Goal: Task Accomplishment & Management: Use online tool/utility

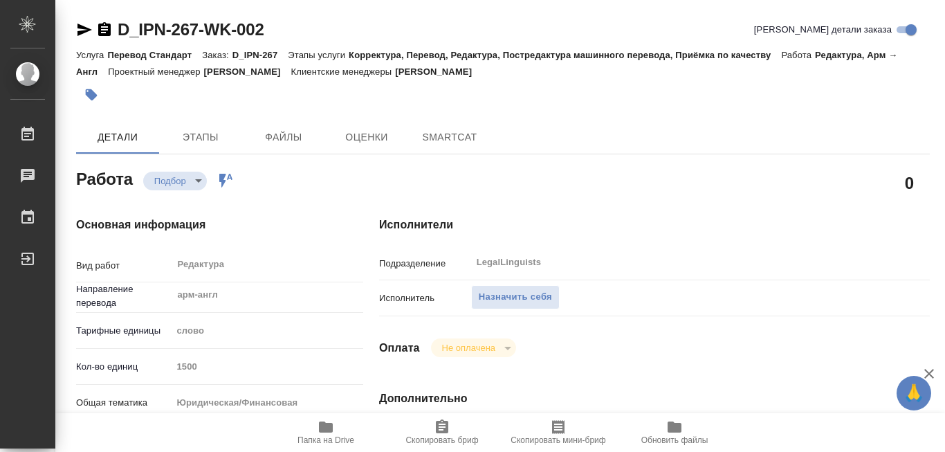
type textarea "x"
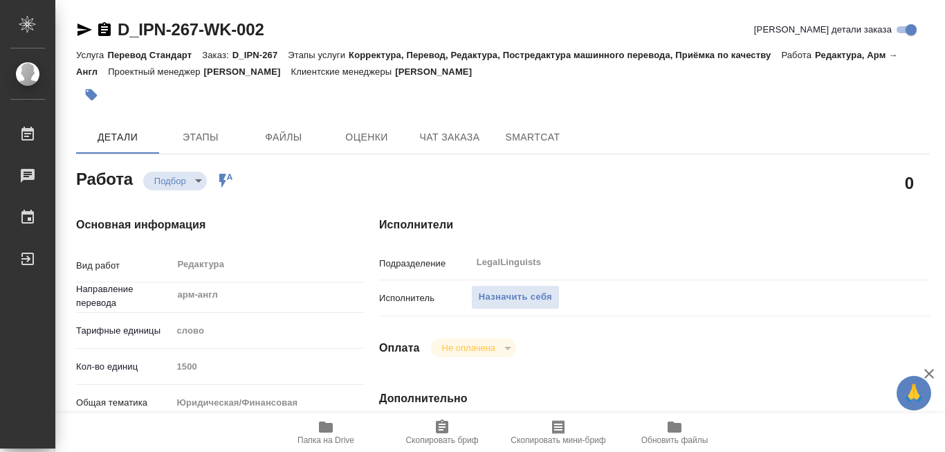
type textarea "x"
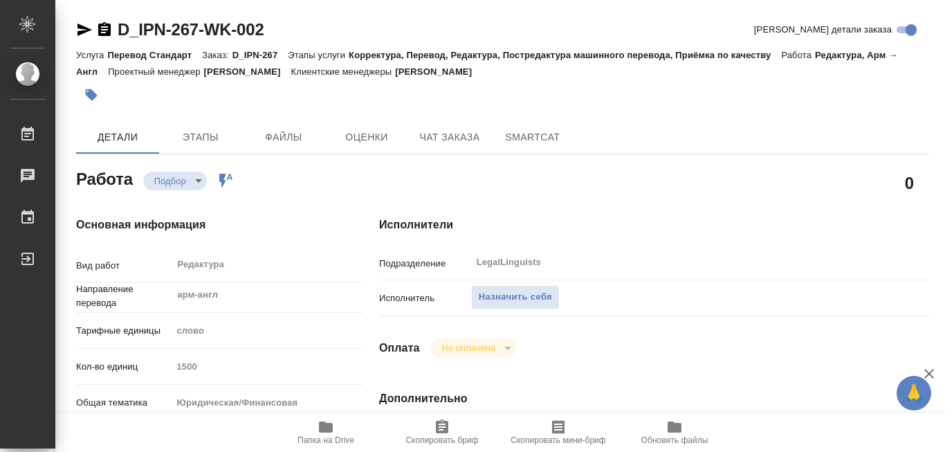
type textarea "x"
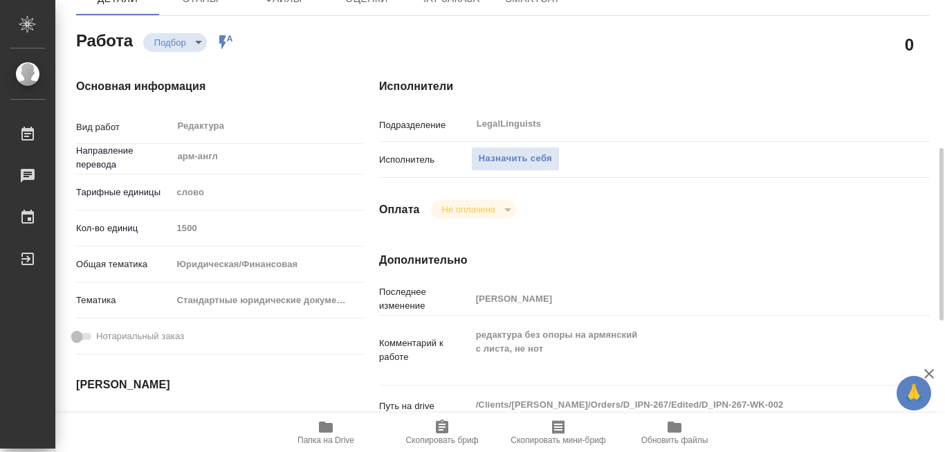
scroll to position [208, 0]
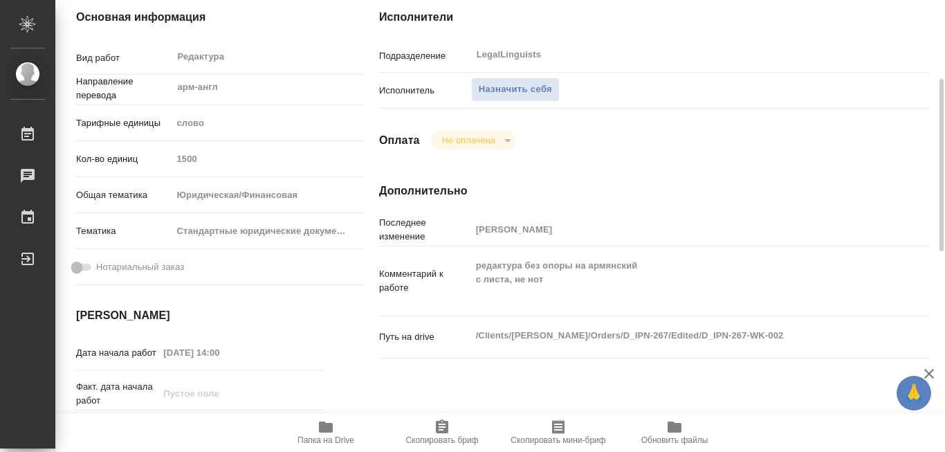
type textarea "x"
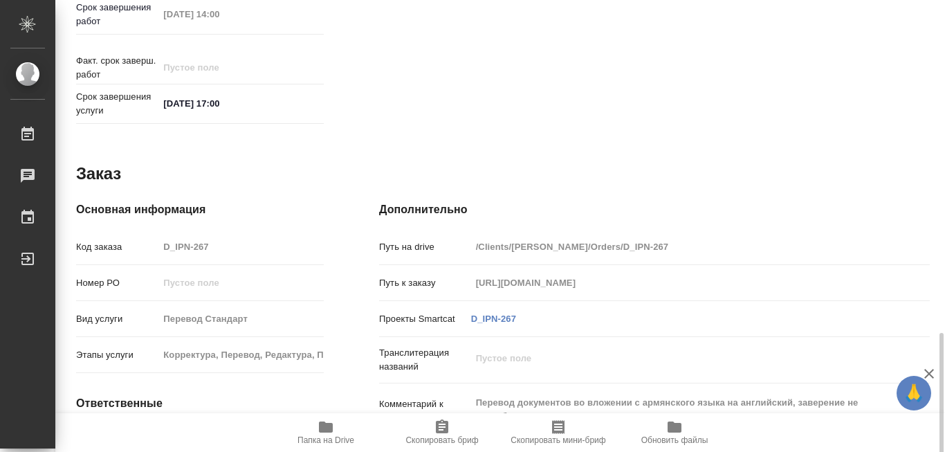
scroll to position [692, 0]
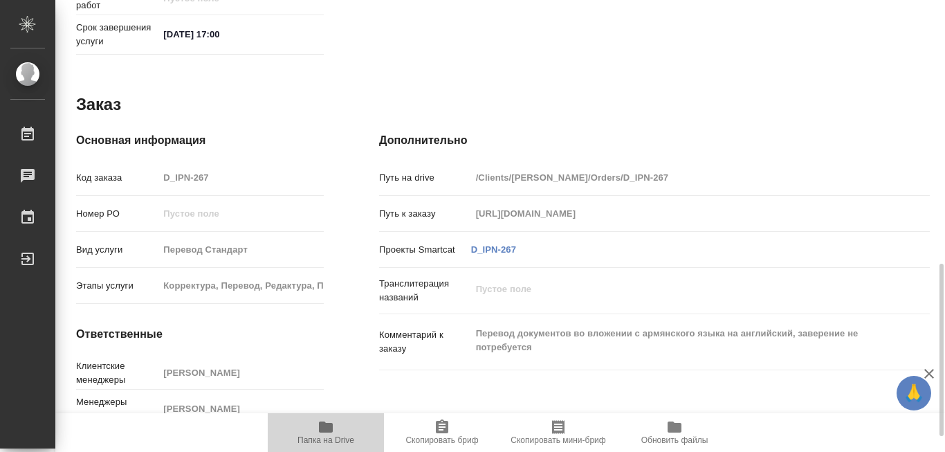
click at [328, 427] on icon "button" at bounding box center [326, 426] width 14 height 11
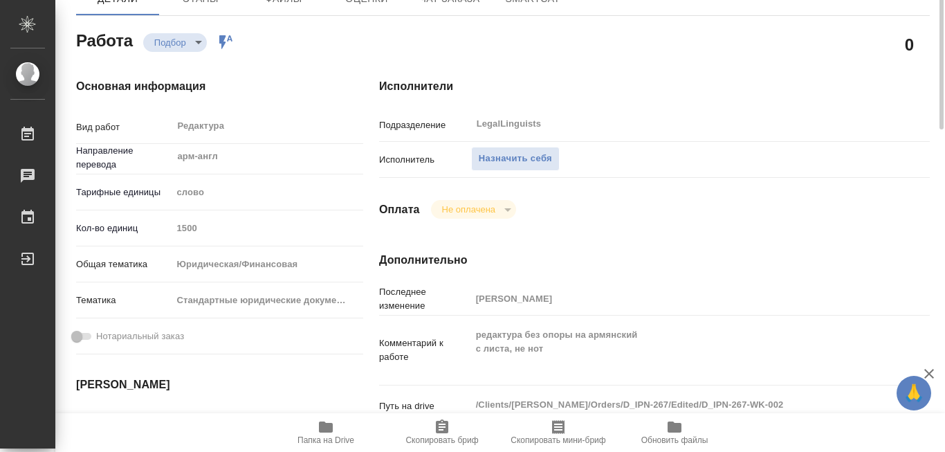
scroll to position [69, 0]
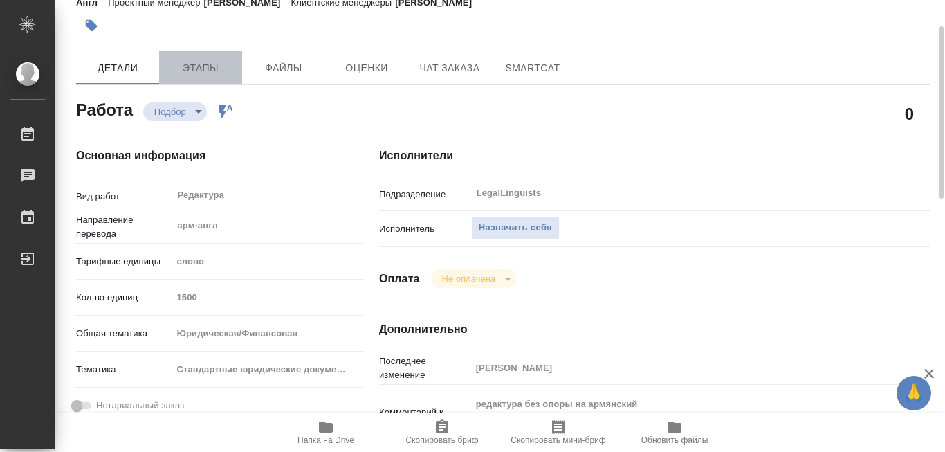
click at [199, 68] on span "Этапы" at bounding box center [200, 67] width 66 height 17
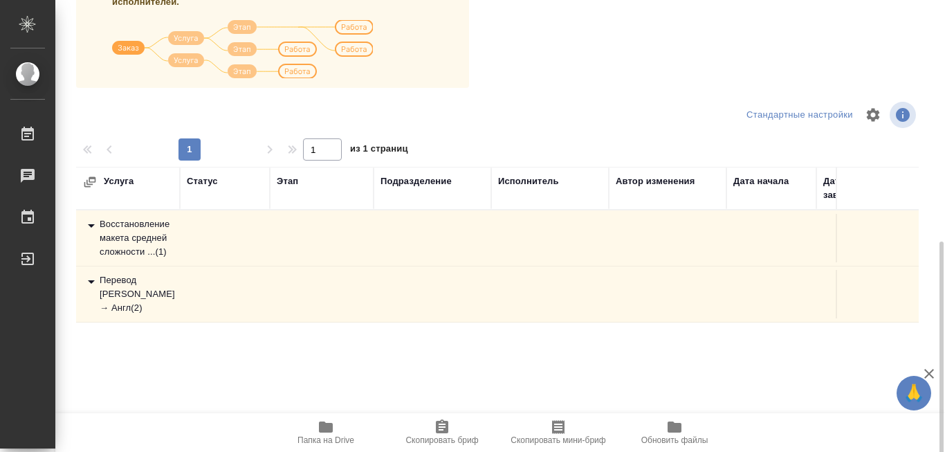
scroll to position [277, 0]
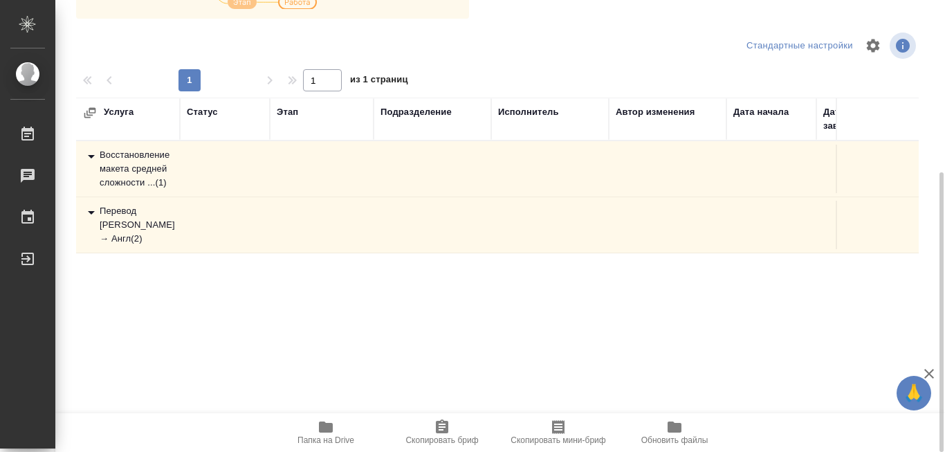
click at [288, 193] on td at bounding box center [322, 169] width 104 height 48
click at [152, 238] on div "Перевод [PERSON_NAME] → Англ ( 2 )" at bounding box center [128, 225] width 90 height 42
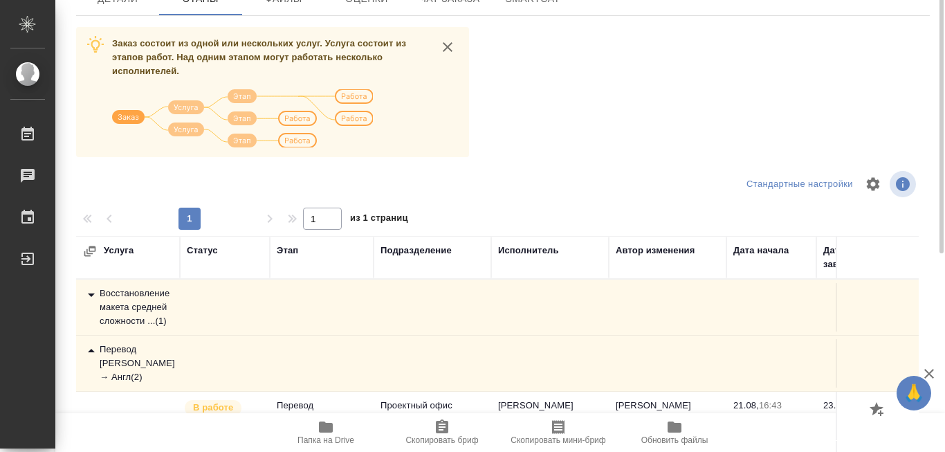
scroll to position [0, 0]
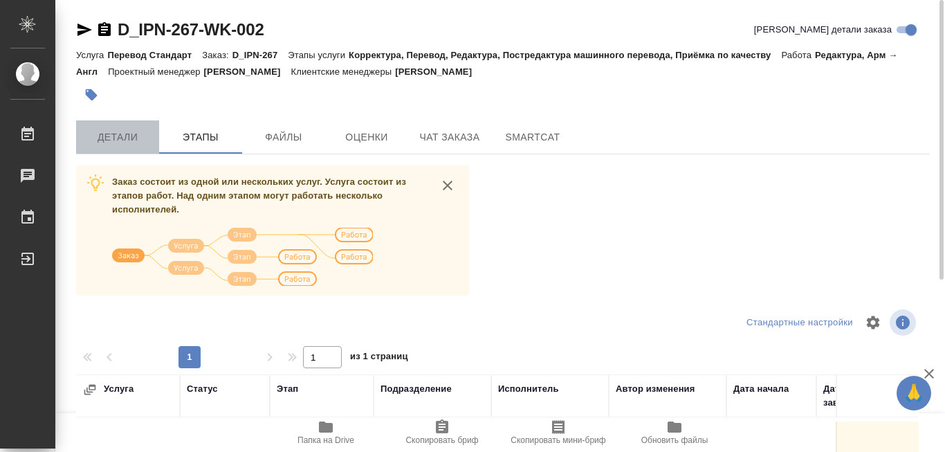
click at [107, 142] on span "Детали" at bounding box center [117, 137] width 66 height 17
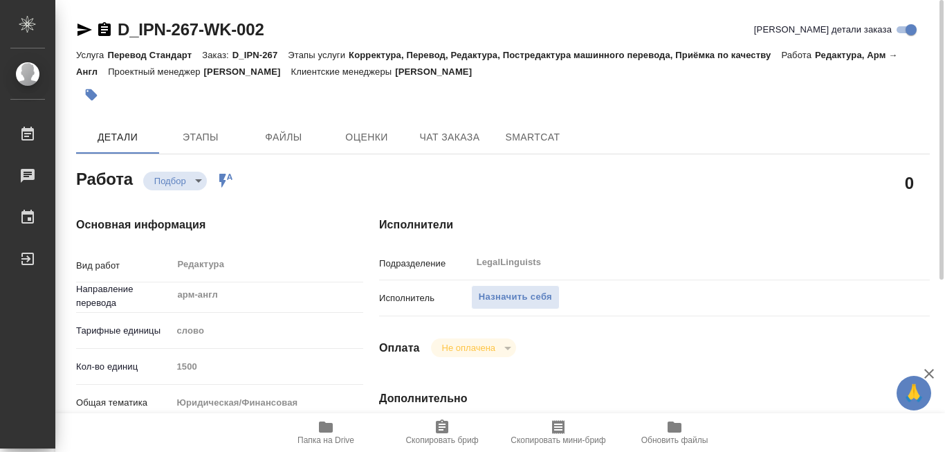
type textarea "x"
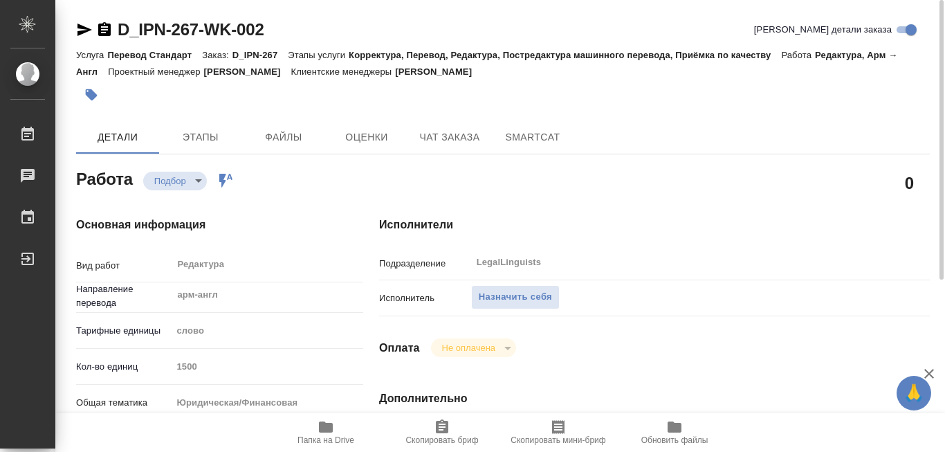
type textarea "x"
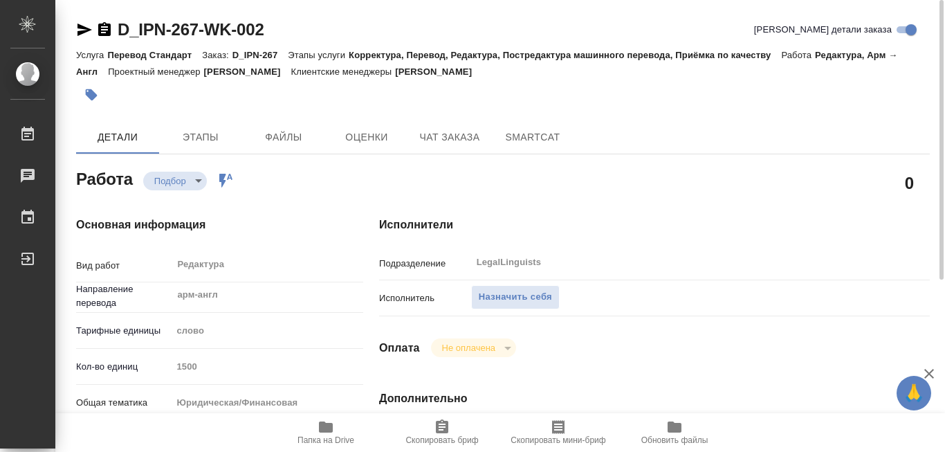
type textarea "x"
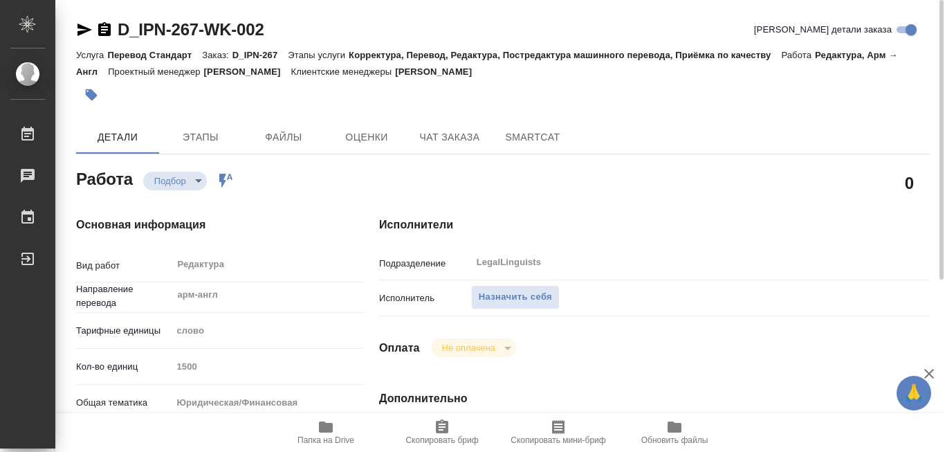
type textarea "x"
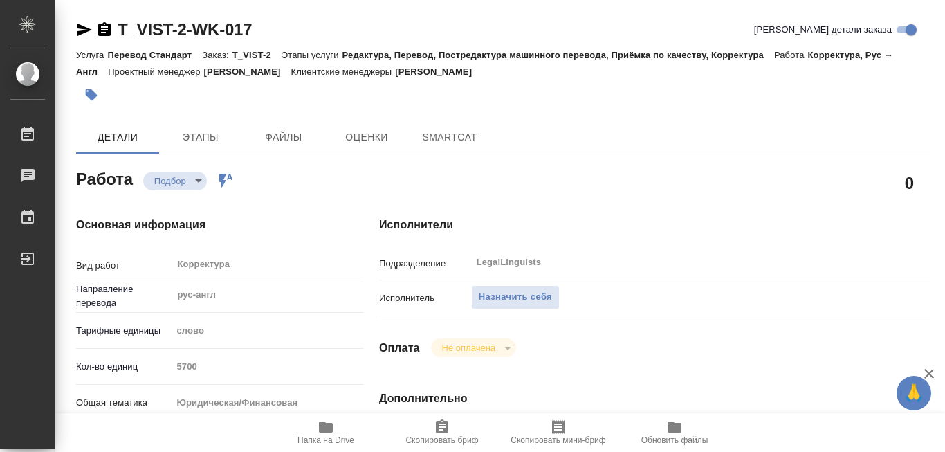
type textarea "x"
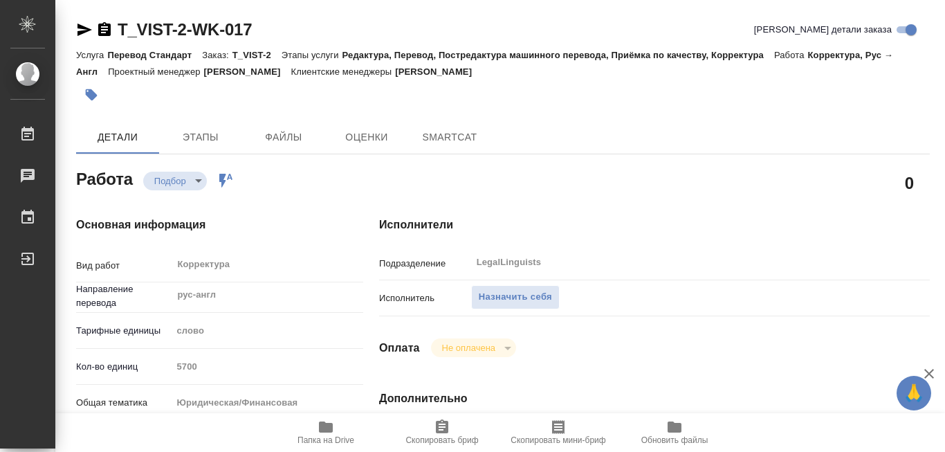
type textarea "x"
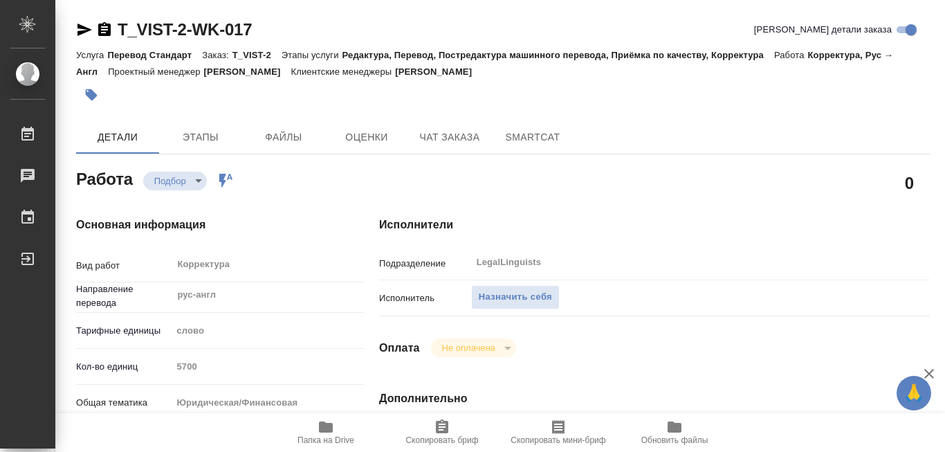
type textarea "x"
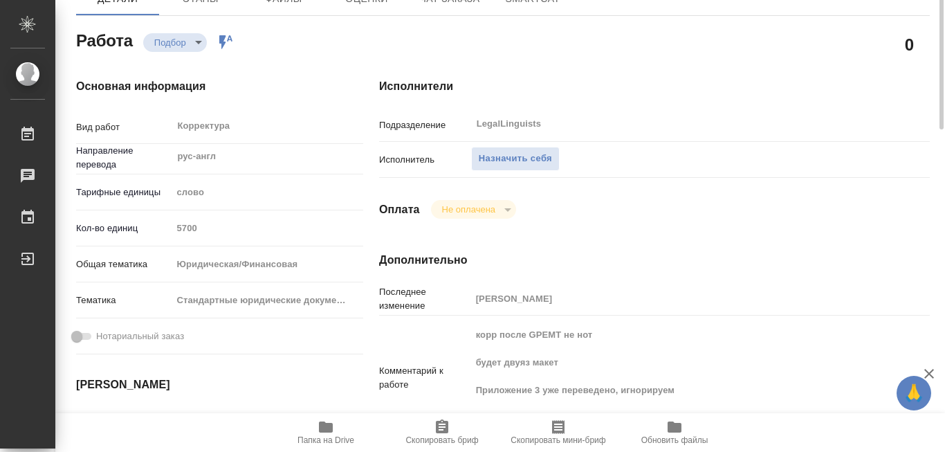
type textarea "x"
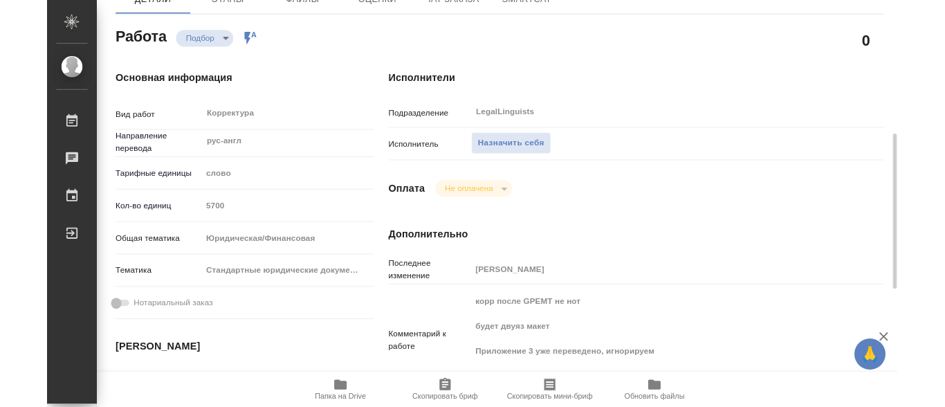
scroll to position [277, 0]
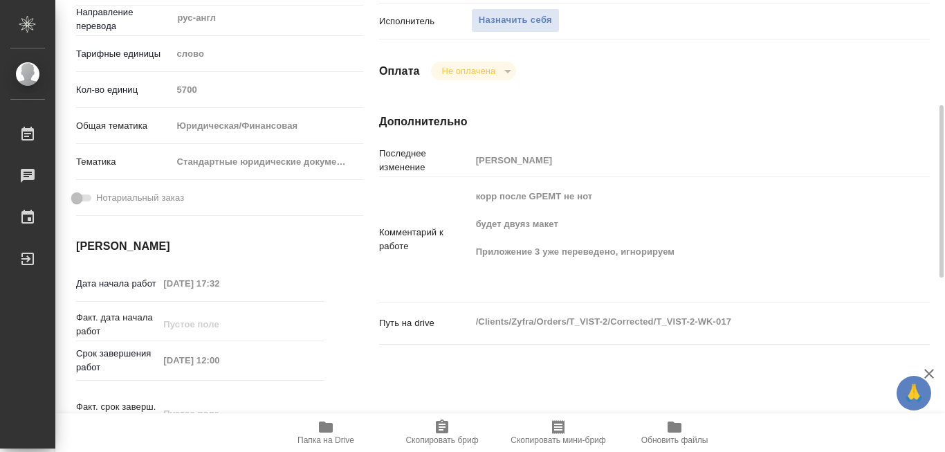
type textarea "x"
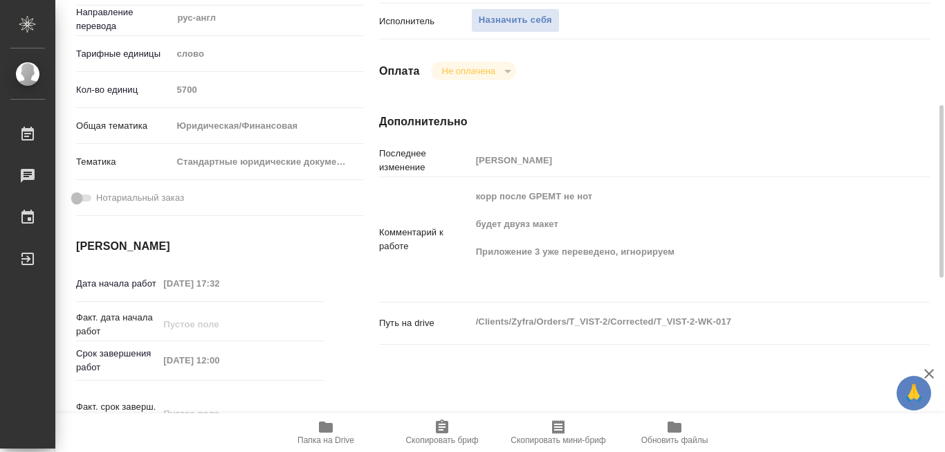
click at [323, 427] on icon "button" at bounding box center [326, 426] width 14 height 11
type textarea "x"
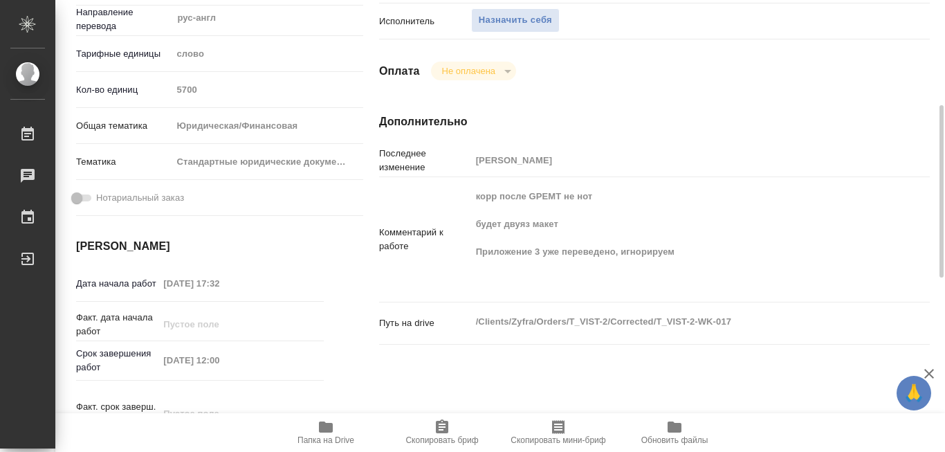
type textarea "x"
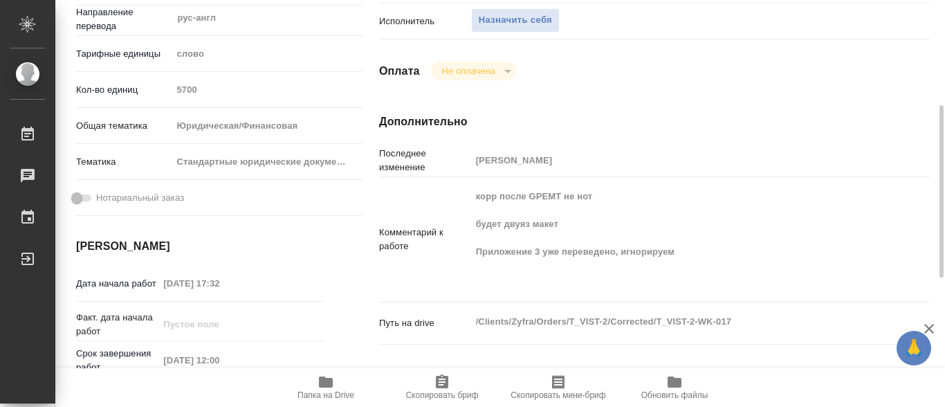
type textarea "x"
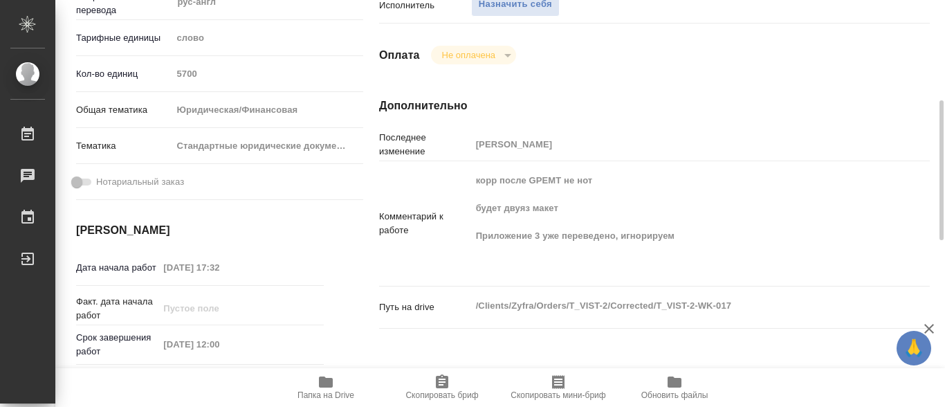
scroll to position [154, 0]
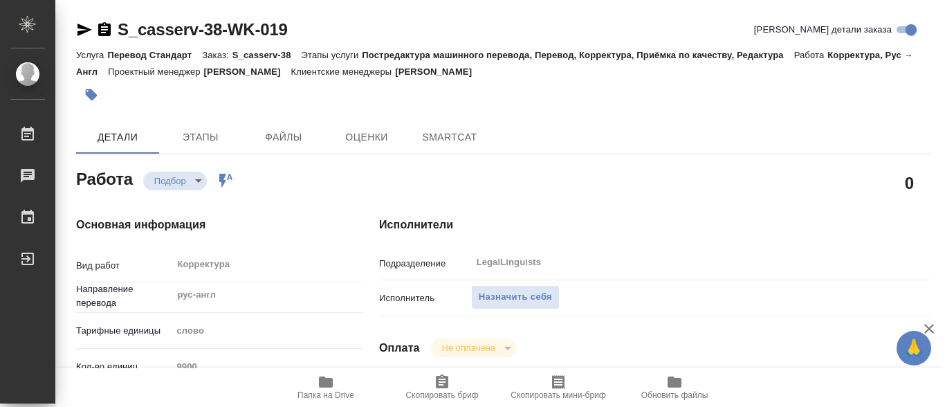
type textarea "x"
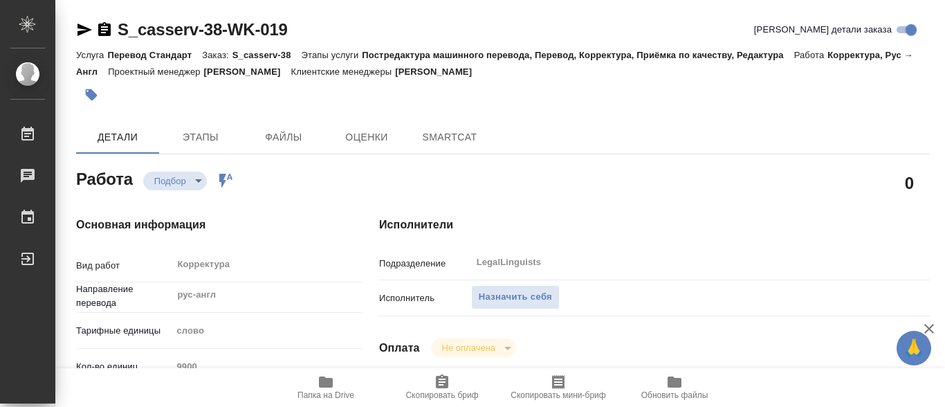
type textarea "x"
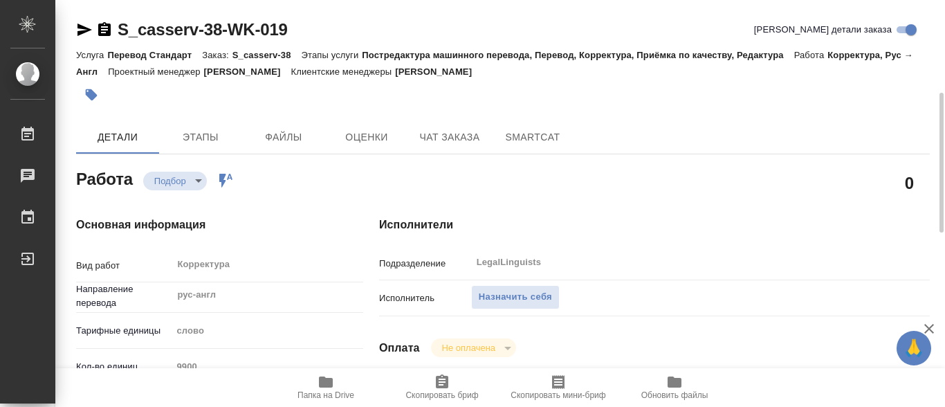
scroll to position [138, 0]
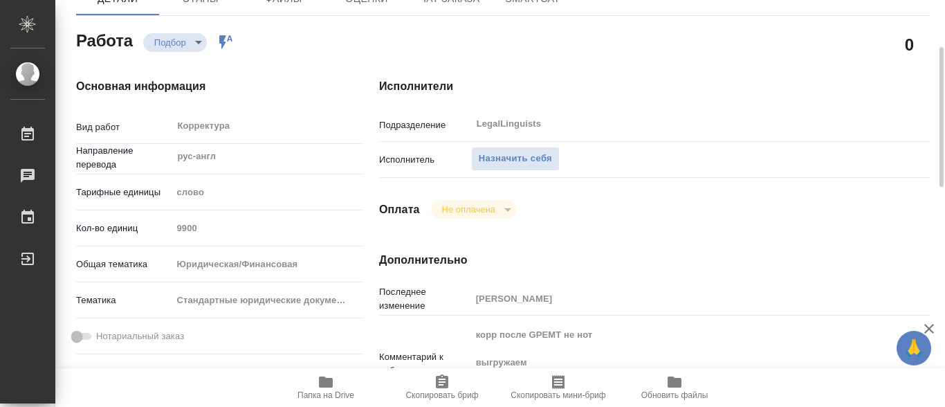
type textarea "x"
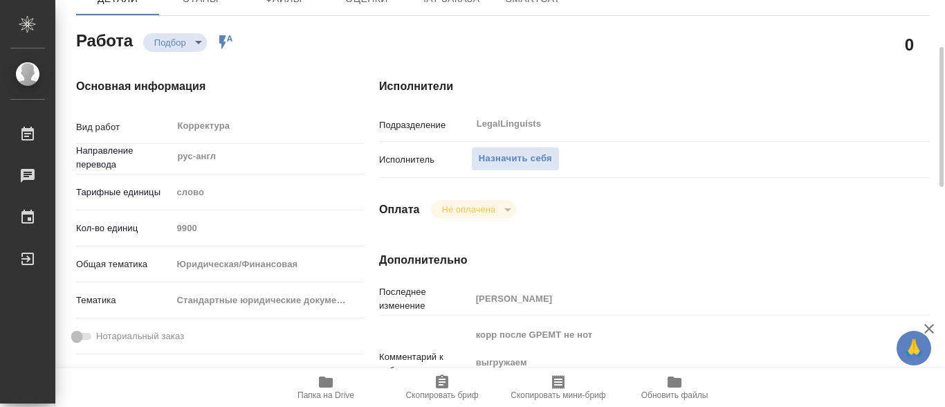
scroll to position [208, 0]
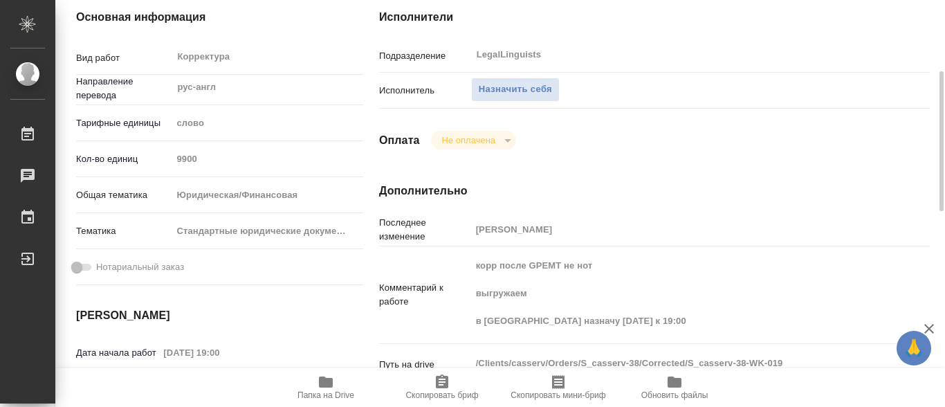
type textarea "x"
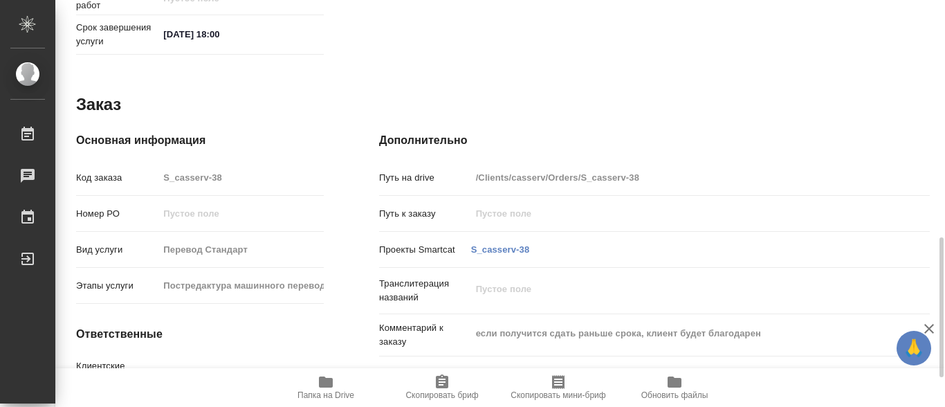
scroll to position [761, 0]
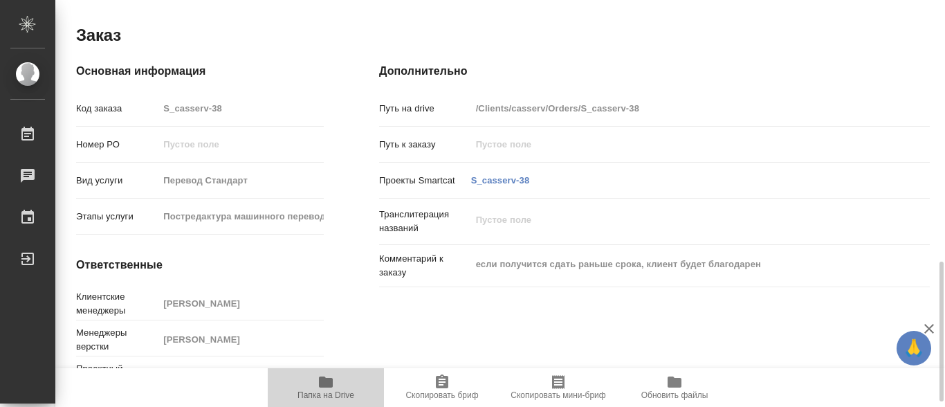
click at [323, 383] on icon "button" at bounding box center [326, 381] width 14 height 11
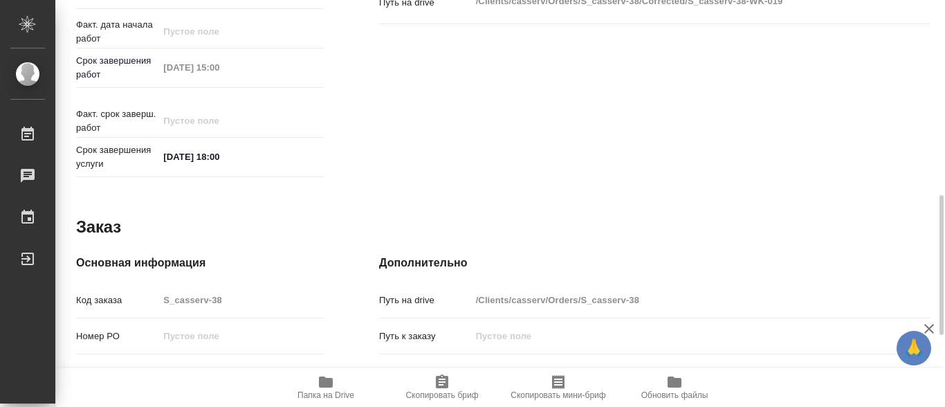
scroll to position [431, 0]
